Goal: Information Seeking & Learning: Learn about a topic

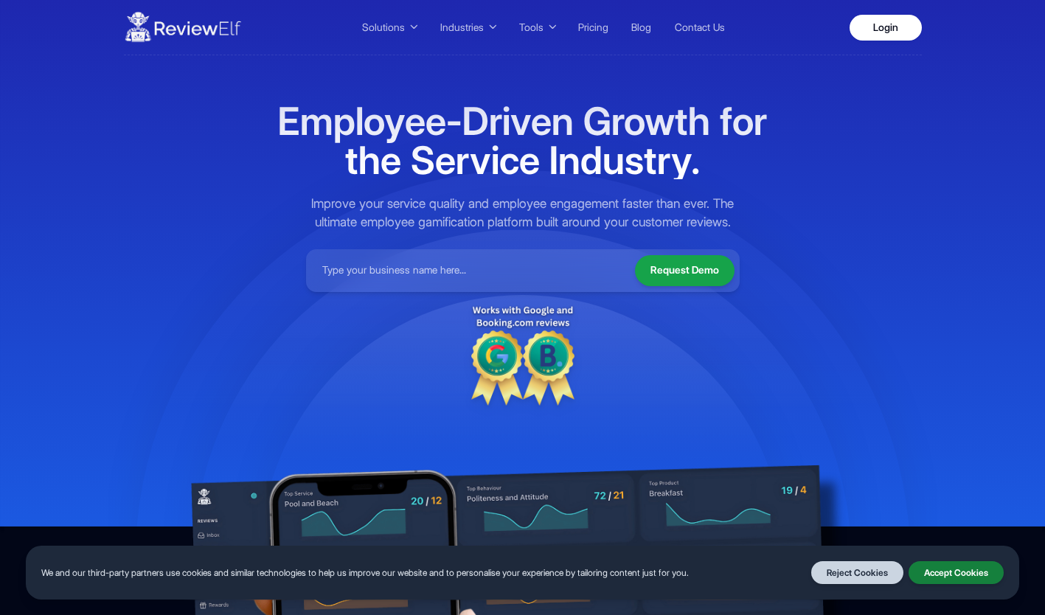
click at [941, 578] on button "Accept Cookies" at bounding box center [956, 573] width 95 height 24
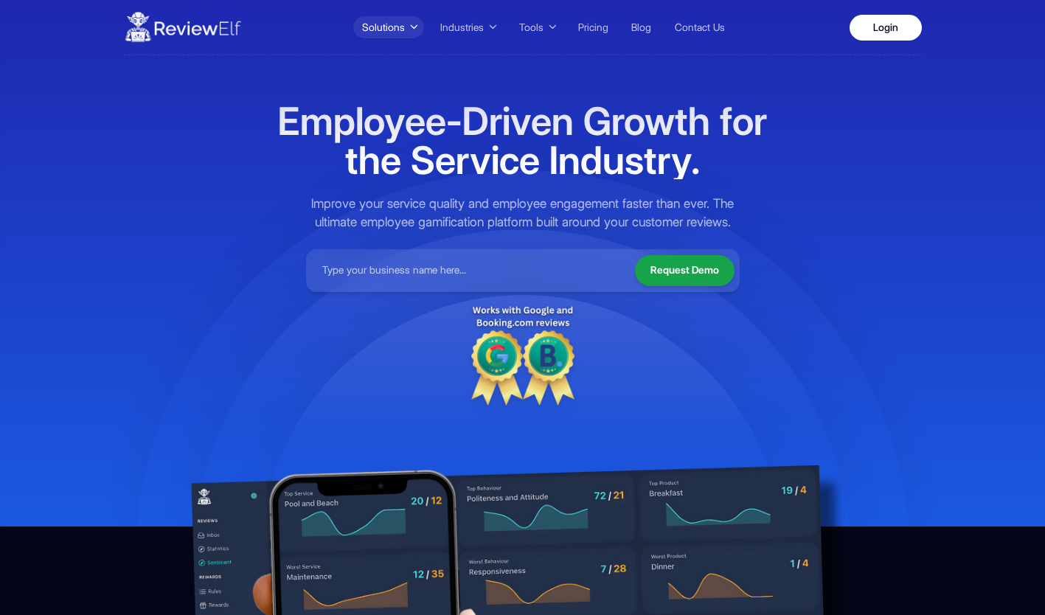
click at [401, 24] on span "Solutions" at bounding box center [383, 27] width 43 height 15
click at [409, 26] on button "Solutions" at bounding box center [388, 27] width 71 height 22
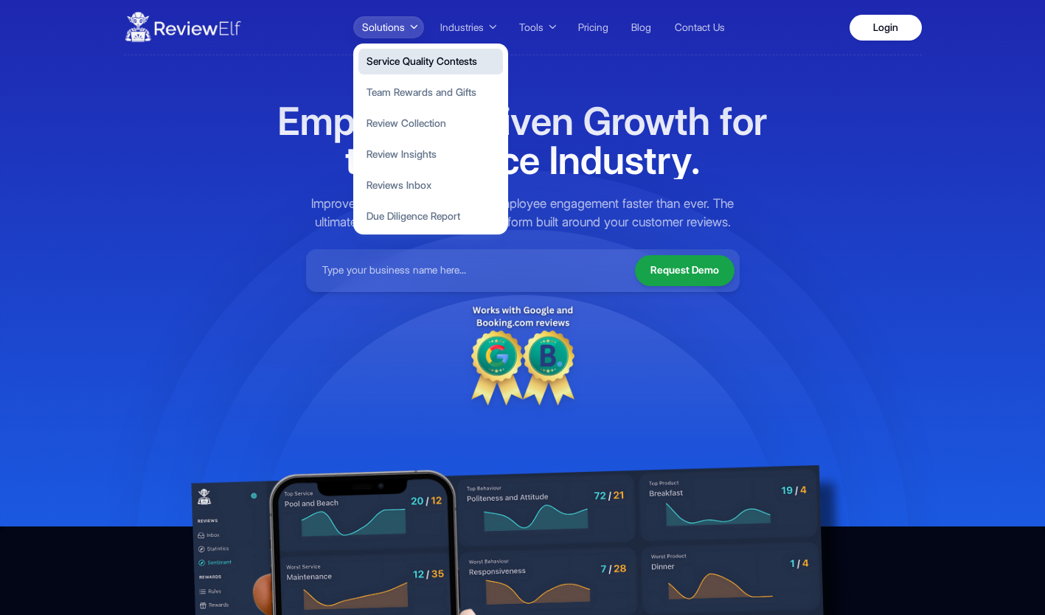
click at [434, 62] on button "Service Quality Contests" at bounding box center [431, 62] width 145 height 26
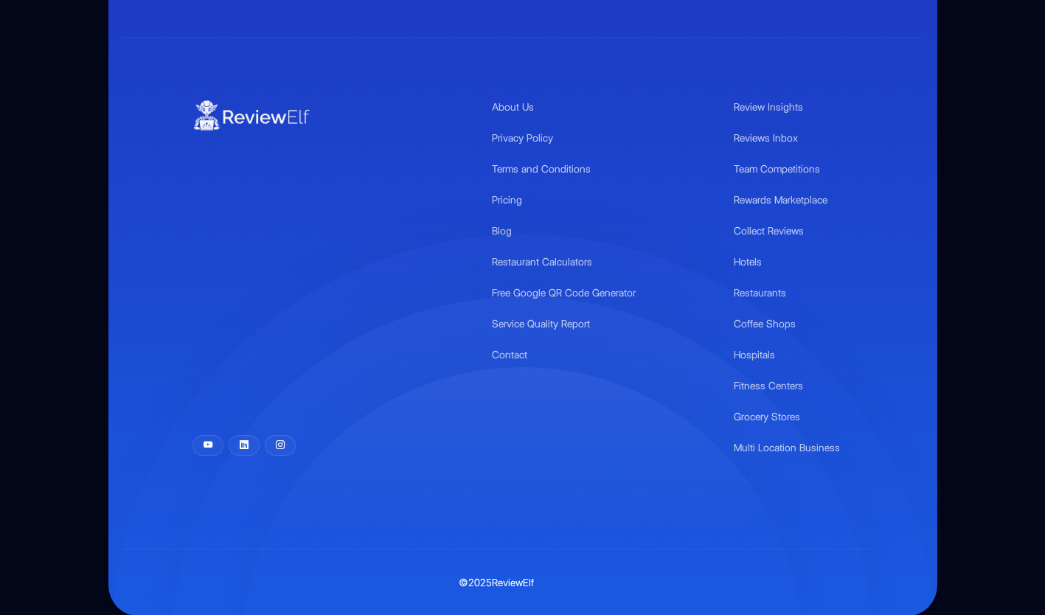
scroll to position [3700, 0]
